Goal: Check status: Check status

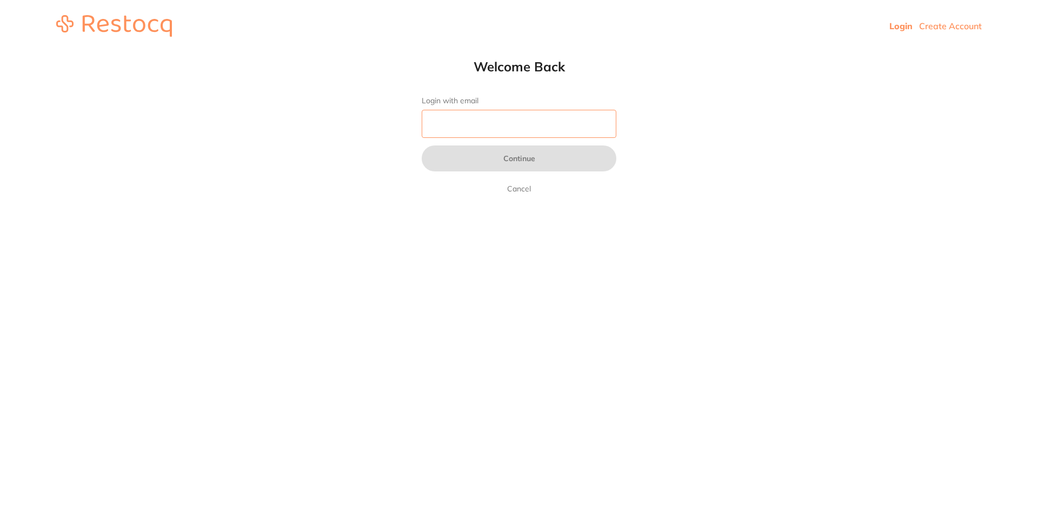
click at [441, 130] on input "Login with email" at bounding box center [519, 124] width 195 height 28
drag, startPoint x: 446, startPoint y: 130, endPoint x: 435, endPoint y: 125, distance: 11.4
click at [446, 130] on input "Login with email" at bounding box center [519, 124] width 195 height 28
type input "[EMAIL_ADDRESS][DOMAIN_NAME]"
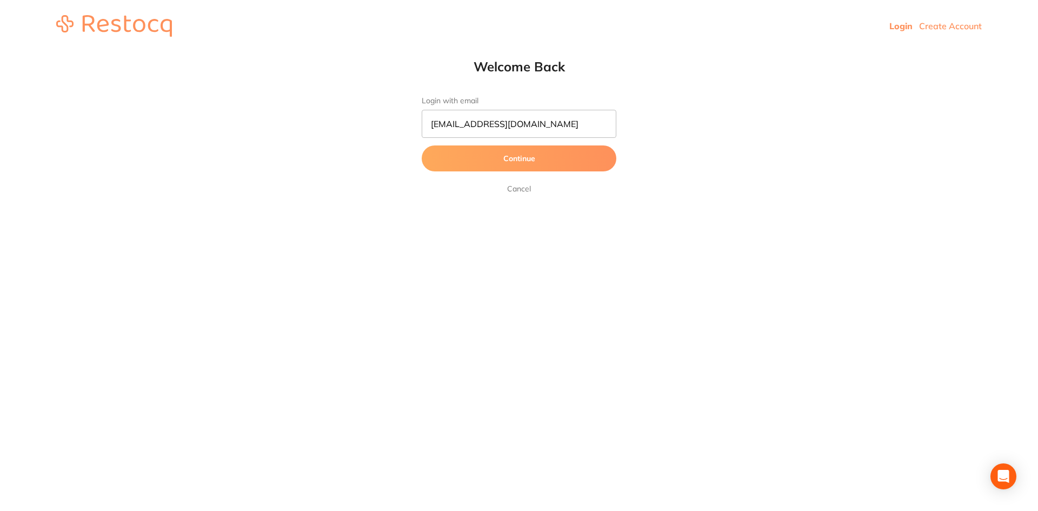
click at [507, 159] on button "Continue" at bounding box center [519, 158] width 195 height 26
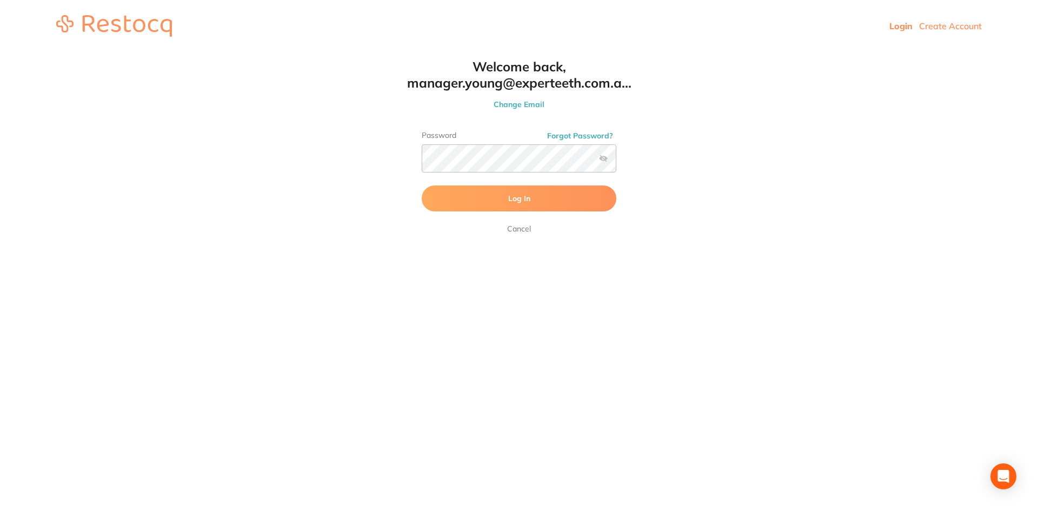
click at [496, 193] on button "Log In" at bounding box center [519, 198] width 195 height 26
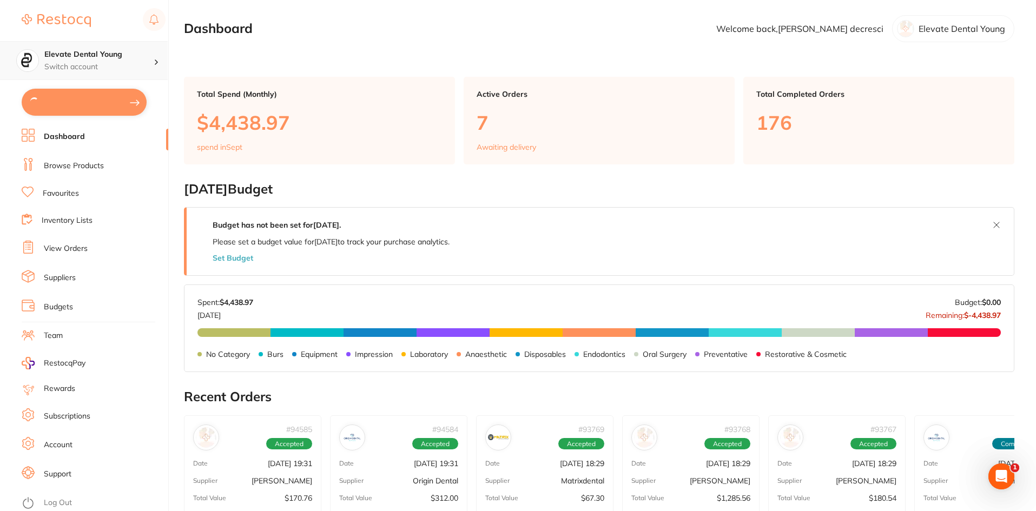
click at [127, 65] on p "Switch account" at bounding box center [98, 67] width 109 height 11
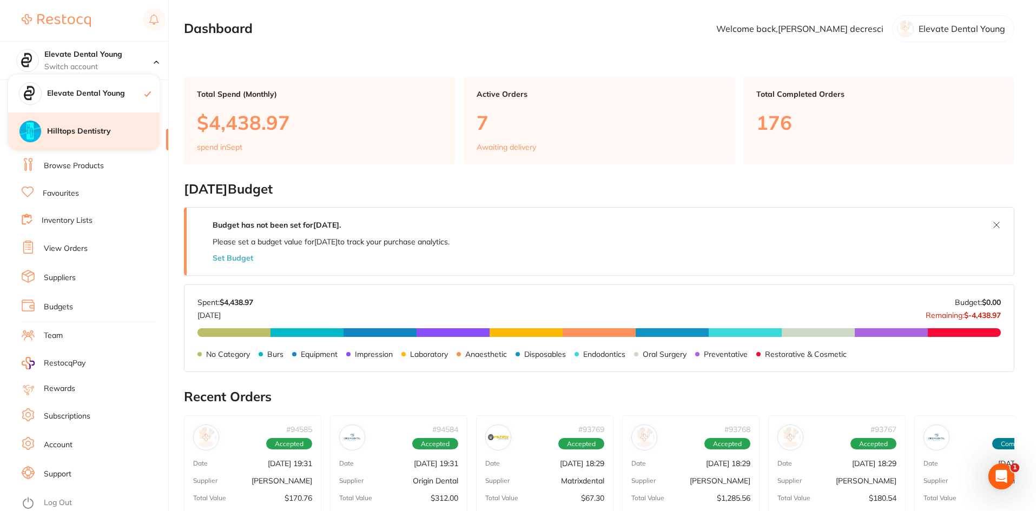
click at [107, 128] on h4 "Hilltops Dentistry" at bounding box center [103, 131] width 112 height 11
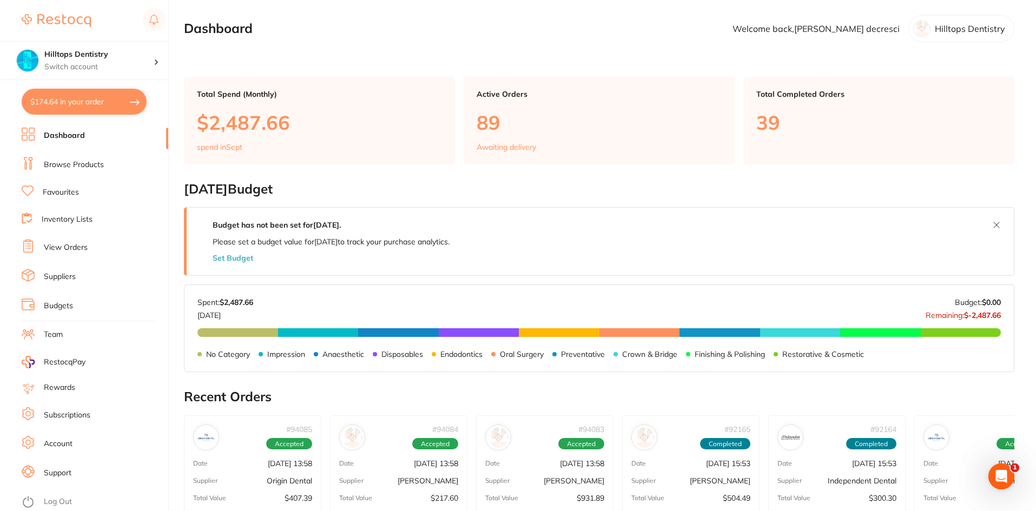
click at [70, 246] on link "View Orders" at bounding box center [66, 247] width 44 height 11
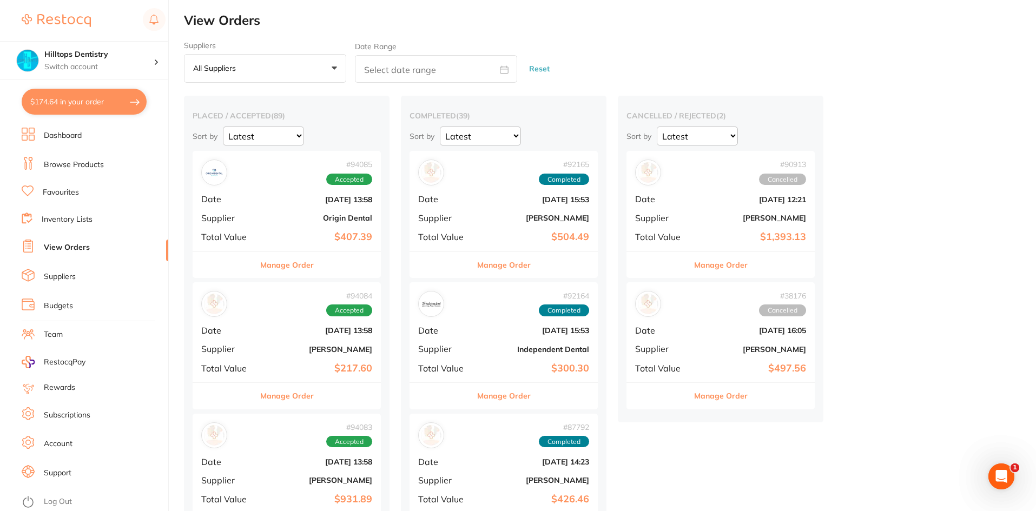
click at [308, 233] on b "$407.39" at bounding box center [318, 236] width 108 height 11
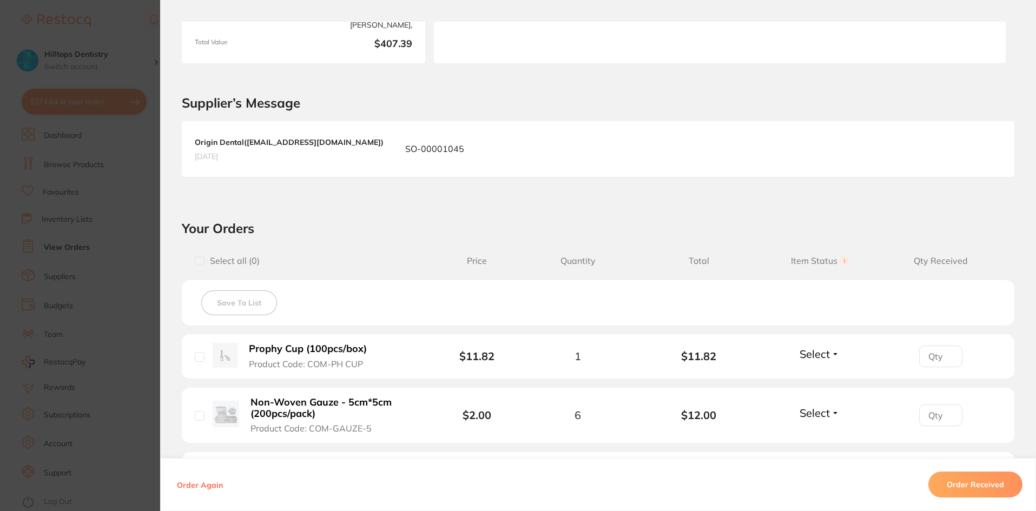
scroll to position [54, 0]
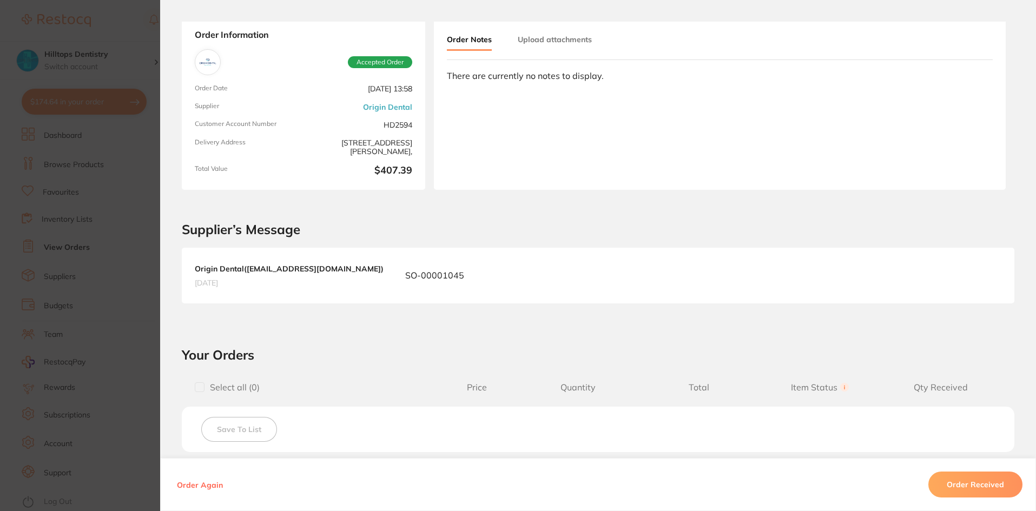
click at [112, 25] on section "Order ID: Restocq- 94085 Order Information Accepted Order Order Date [DATE] 13:…" at bounding box center [518, 255] width 1036 height 511
